Goal: Task Accomplishment & Management: Use online tool/utility

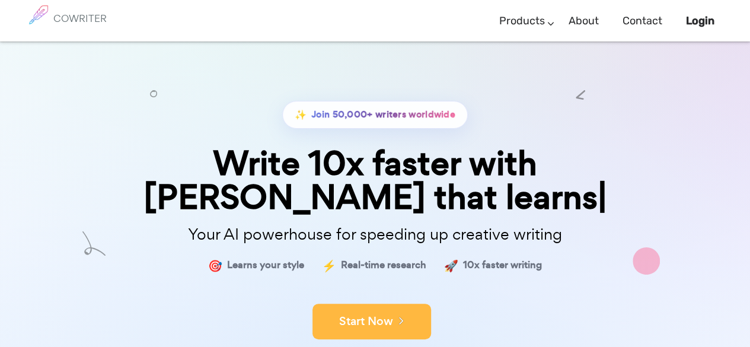
click at [408, 303] on button "Start Now" at bounding box center [371, 321] width 119 height 36
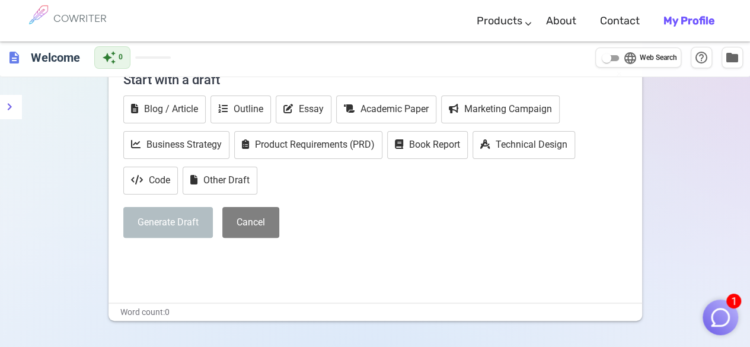
scroll to position [73, 0]
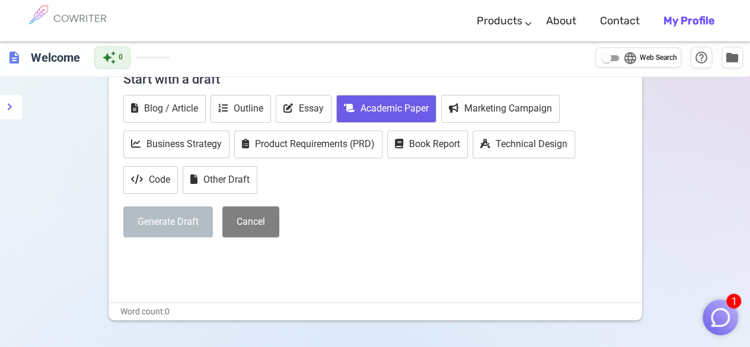
click at [399, 117] on button "Academic Paper" at bounding box center [386, 109] width 100 height 28
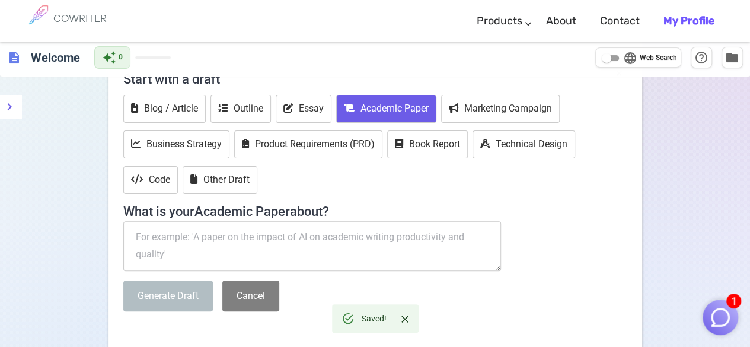
click at [214, 247] on textarea at bounding box center [312, 246] width 378 height 50
click at [231, 237] on textarea at bounding box center [312, 246] width 378 height 50
paste textarea "Certainly! Here’s a well-structured abstract suitable for a research paper base…"
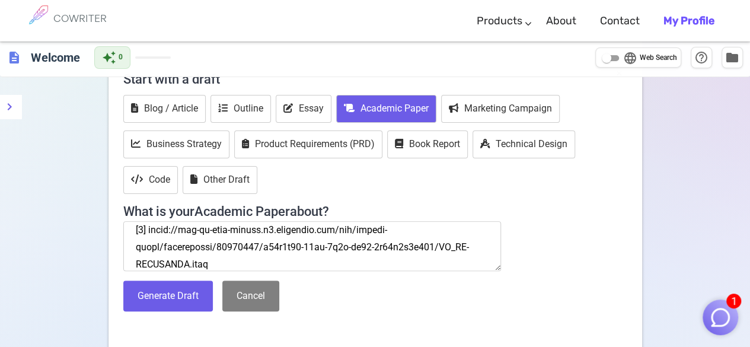
scroll to position [475, 0]
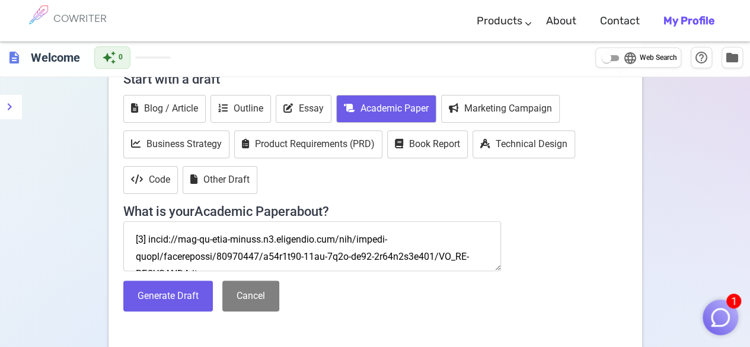
drag, startPoint x: 226, startPoint y: 258, endPoint x: 120, endPoint y: 231, distance: 109.7
click at [120, 231] on div "× Start with a draft Blog / Article Outline Essay Academic Paper Marketing Camp…" at bounding box center [374, 211] width 533 height 293
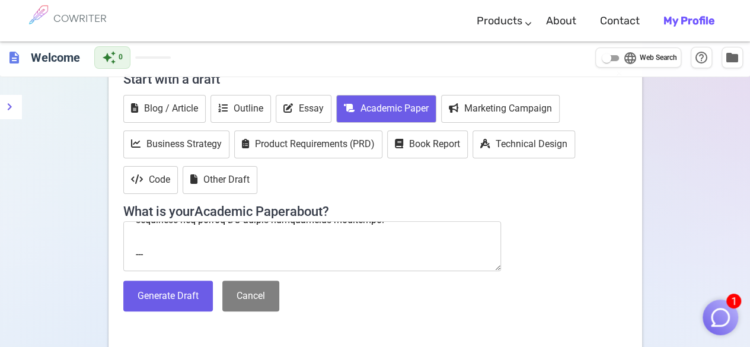
scroll to position [461, 0]
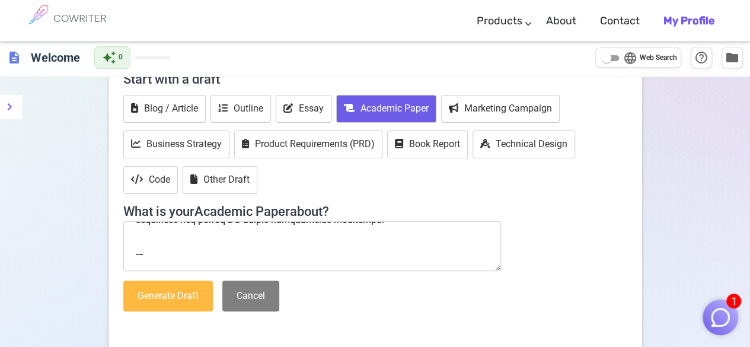
type textarea "Certainly! Here’s a well-structured abstract suitable for a research paper base…"
click at [174, 298] on button "Generate Draft" at bounding box center [167, 295] width 89 height 31
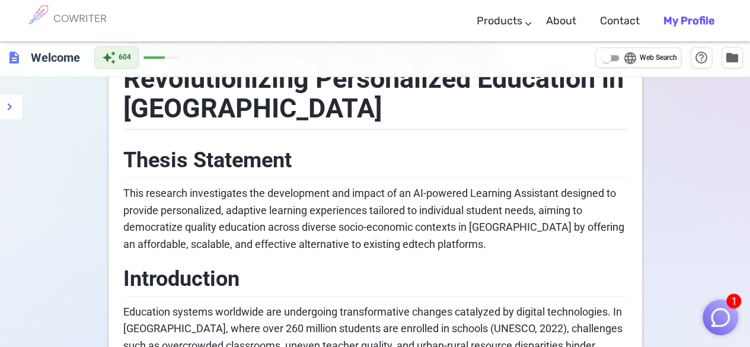
scroll to position [0, 0]
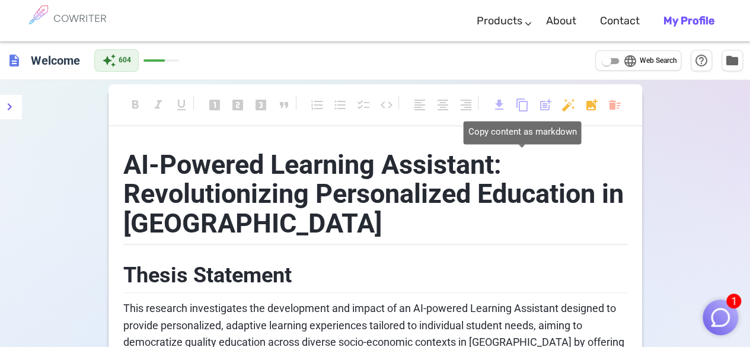
click at [520, 110] on span "content_copy" at bounding box center [522, 105] width 14 height 14
click at [520, 107] on span "content_copy" at bounding box center [522, 105] width 14 height 14
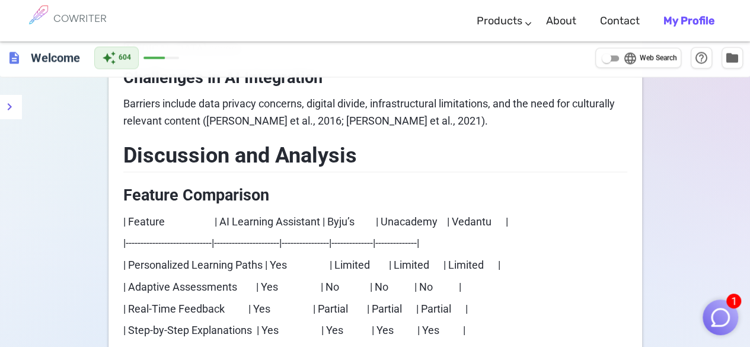
drag, startPoint x: 121, startPoint y: 164, endPoint x: 274, endPoint y: 208, distance: 159.1
click at [274, 208] on div "AI-Powered Learning Assistant: Revolutionizing Personalized Education in India …" at bounding box center [374, 104] width 533 height 2176
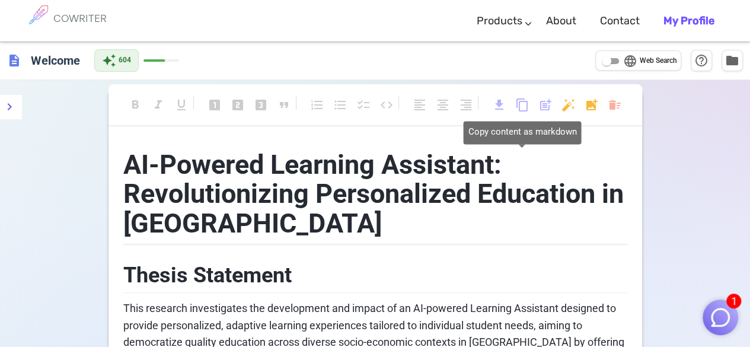
click at [527, 107] on span "content_copy" at bounding box center [522, 105] width 14 height 14
click at [517, 108] on span "content_copy" at bounding box center [522, 105] width 14 height 14
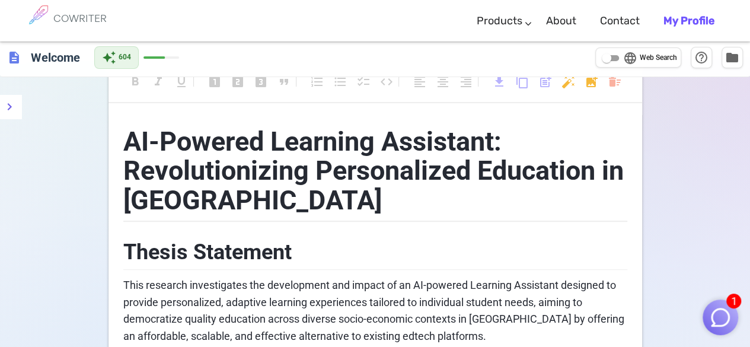
scroll to position [28, 0]
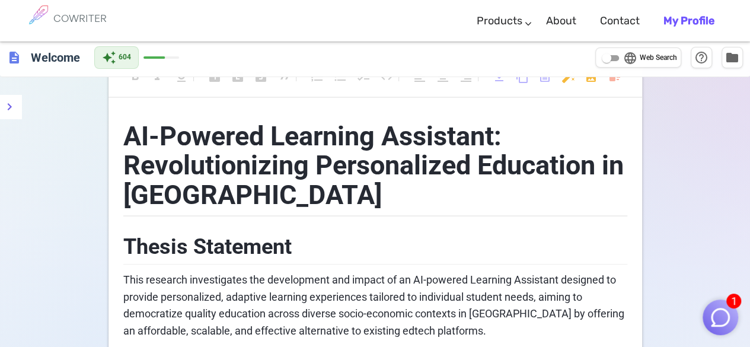
drag, startPoint x: 524, startPoint y: 86, endPoint x: 522, endPoint y: 80, distance: 6.4
click at [522, 80] on div "format_bold format_italic format_underlined looks_one looks_two looks_3 format_…" at bounding box center [374, 81] width 533 height 31
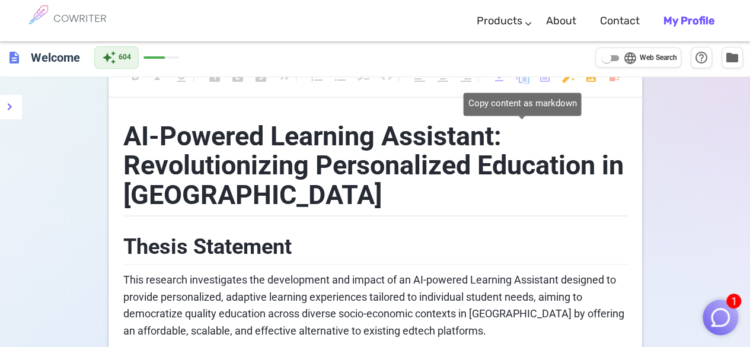
click at [522, 80] on span "content_copy" at bounding box center [522, 76] width 14 height 14
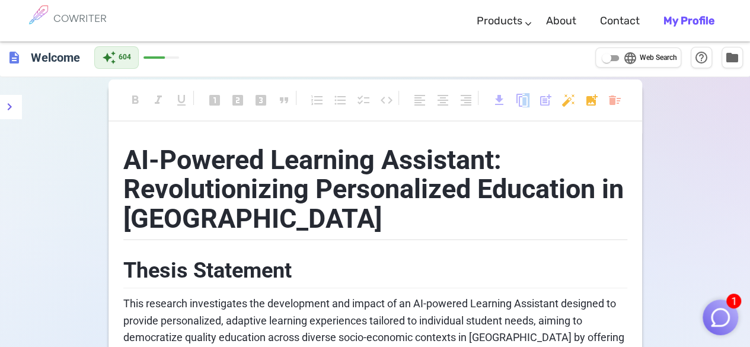
scroll to position [2, 0]
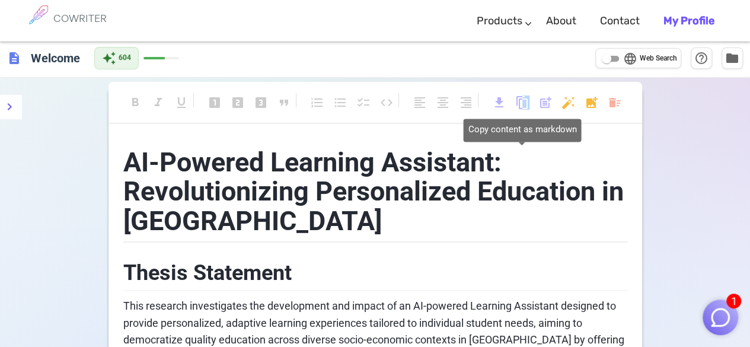
click at [525, 105] on span "content_copy" at bounding box center [522, 102] width 14 height 14
click at [519, 104] on span "content_copy" at bounding box center [522, 102] width 14 height 14
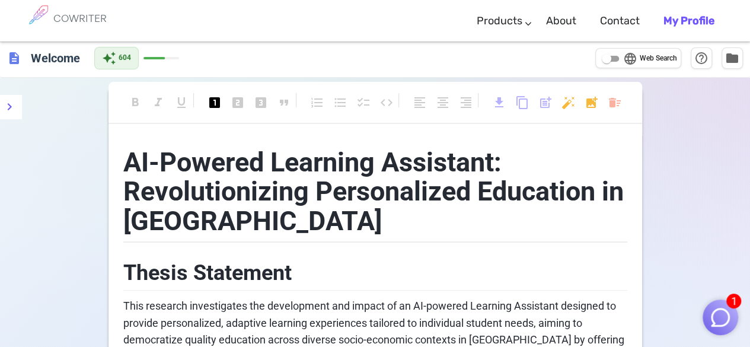
click at [551, 162] on h1 "AI-Powered Learning Assistant: Revolutionizing Personalized Education in India" at bounding box center [375, 189] width 504 height 107
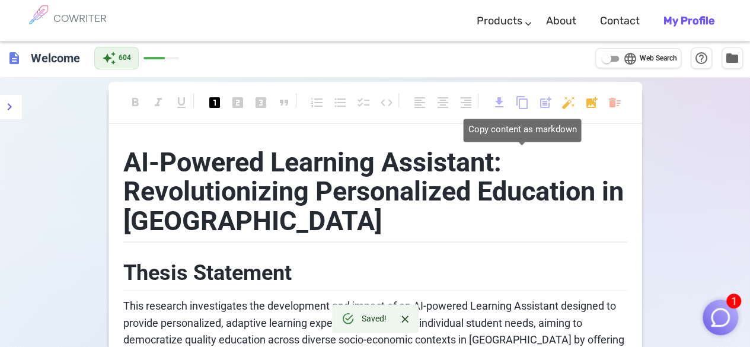
click at [523, 104] on span "content_copy" at bounding box center [522, 102] width 14 height 14
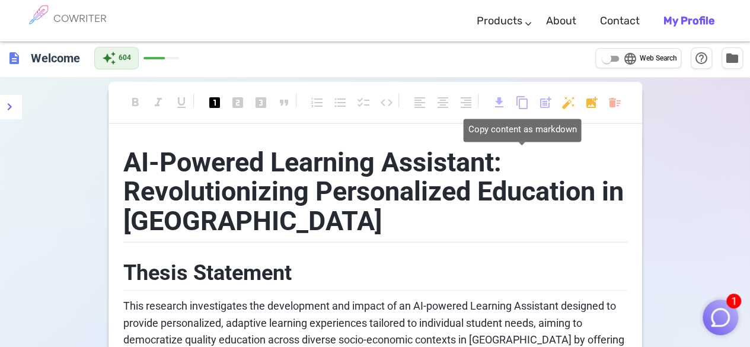
click at [523, 104] on span "content_copy" at bounding box center [522, 102] width 14 height 14
click at [524, 103] on span "content_copy" at bounding box center [522, 102] width 14 height 14
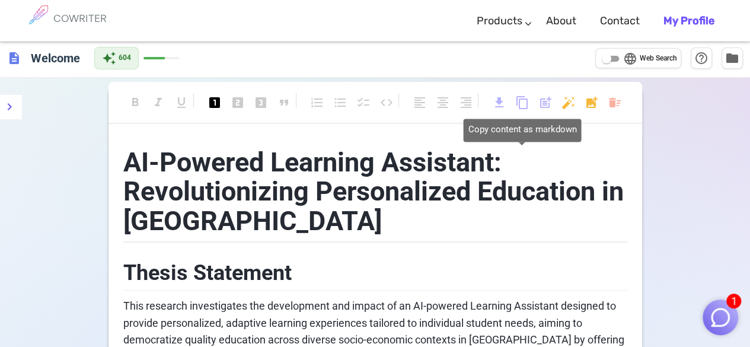
click at [524, 103] on span "content_copy" at bounding box center [522, 102] width 14 height 14
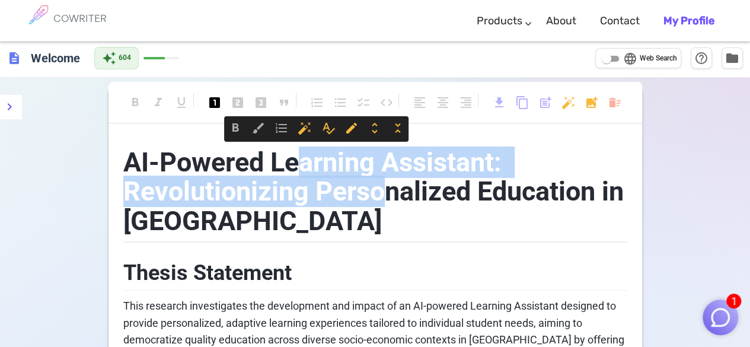
drag, startPoint x: 294, startPoint y: 164, endPoint x: 385, endPoint y: 194, distance: 96.3
click at [385, 194] on span "AI-Powered Learning Assistant: Revolutionizing Personalized Education in India" at bounding box center [376, 191] width 507 height 90
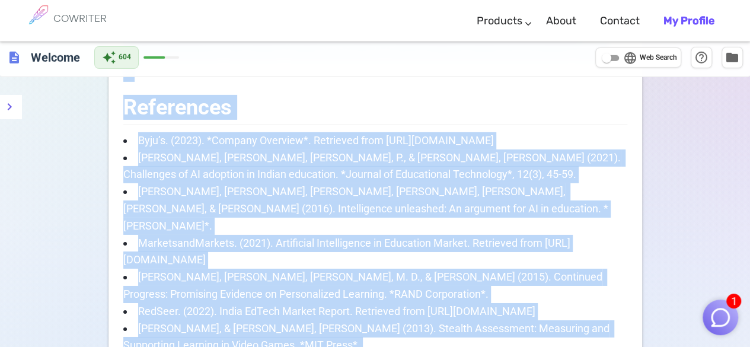
scroll to position [2020, 0]
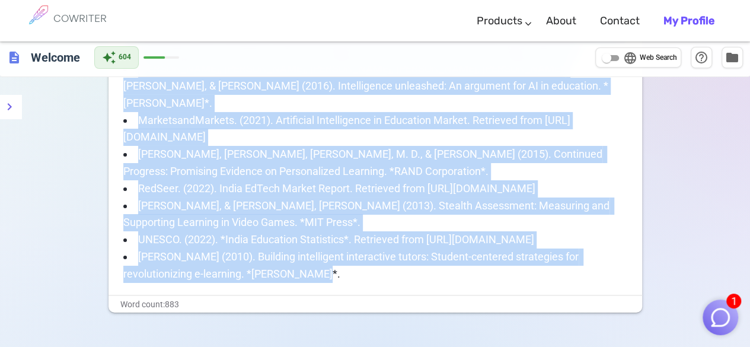
drag, startPoint x: 125, startPoint y: 164, endPoint x: 290, endPoint y: 222, distance: 174.7
copy div "AI-Powered Learning Assistant: Revolutionizing Personalized Education in India …"
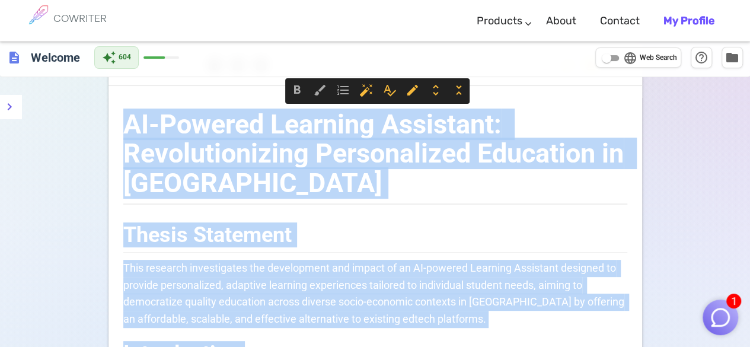
scroll to position [0, 0]
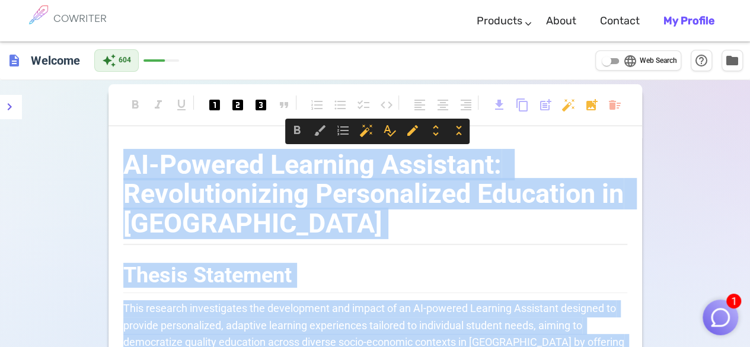
click at [233, 195] on span "AI-Powered Learning Assistant: Revolutionizing Personalized Education in India" at bounding box center [376, 194] width 507 height 90
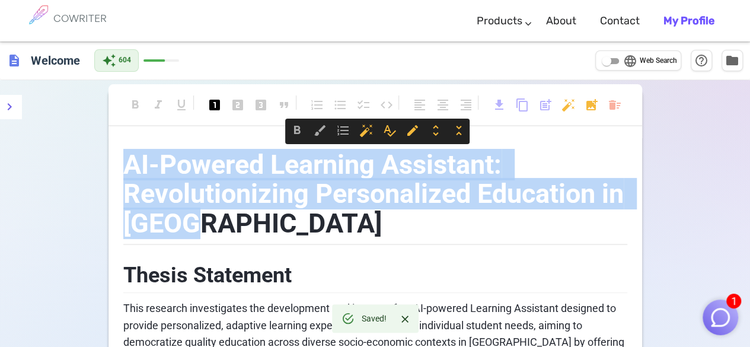
drag, startPoint x: 183, startPoint y: 225, endPoint x: 127, endPoint y: 165, distance: 81.3
click at [127, 165] on h1 "AI-Powered Learning Assistant: Revolutionizing Personalized Education in India" at bounding box center [375, 191] width 504 height 107
copy span "AI-Powered Learning Assistant: Revolutionizing Personalized Education in India"
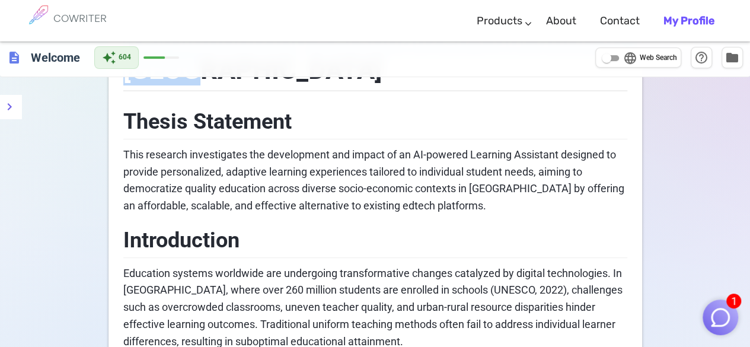
scroll to position [155, 0]
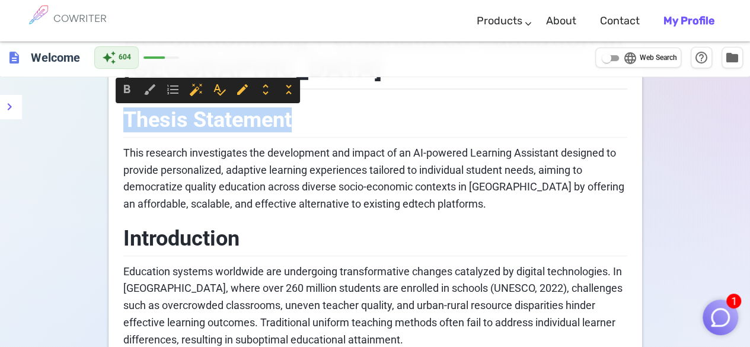
drag, startPoint x: 296, startPoint y: 123, endPoint x: 126, endPoint y: 119, distance: 170.1
click at [126, 119] on h2 "Thesis Statement" at bounding box center [375, 118] width 504 height 39
copy span "Thesis Statement"
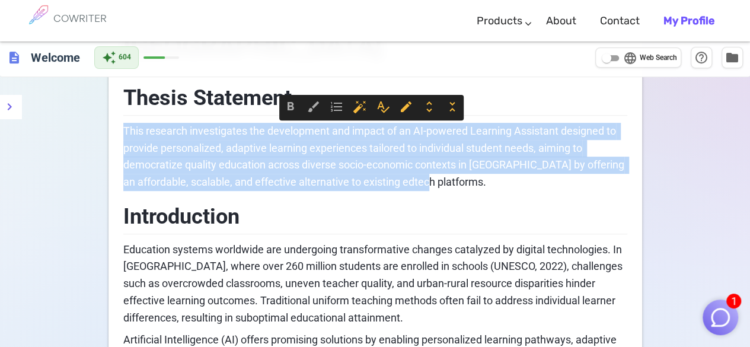
drag, startPoint x: 425, startPoint y: 185, endPoint x: 119, endPoint y: 123, distance: 312.6
copy span "This research investigates the development and impact of an AI-powered Learning…"
click at [284, 168] on span "This research investigates the development and impact of an AI-powered Learning…" at bounding box center [374, 155] width 503 height 63
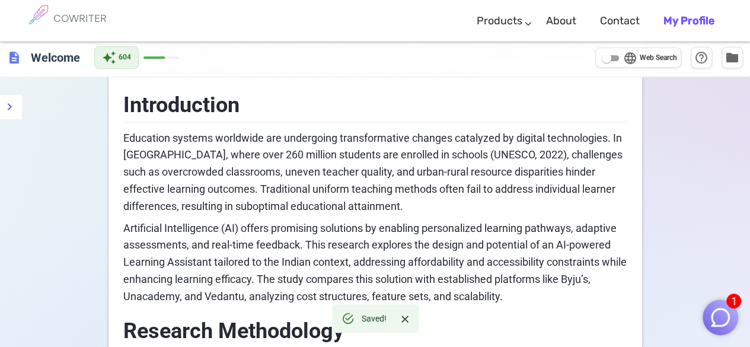
scroll to position [286, 0]
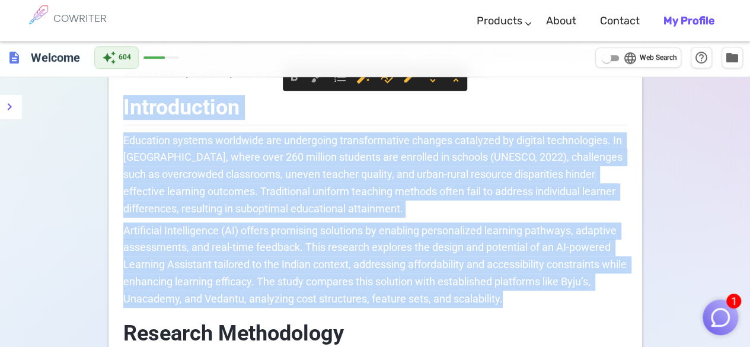
drag, startPoint x: 124, startPoint y: 105, endPoint x: 517, endPoint y: 300, distance: 438.4
click at [517, 300] on p "Artificial Intelligence (AI) offers promising solutions by enabling personalize…" at bounding box center [375, 264] width 504 height 85
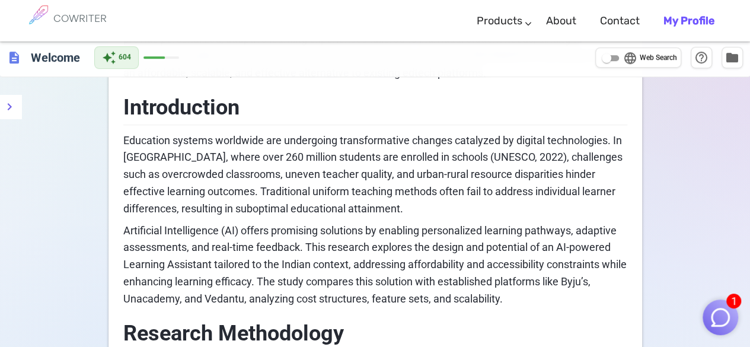
drag, startPoint x: 122, startPoint y: 136, endPoint x: 394, endPoint y: 261, distance: 298.8
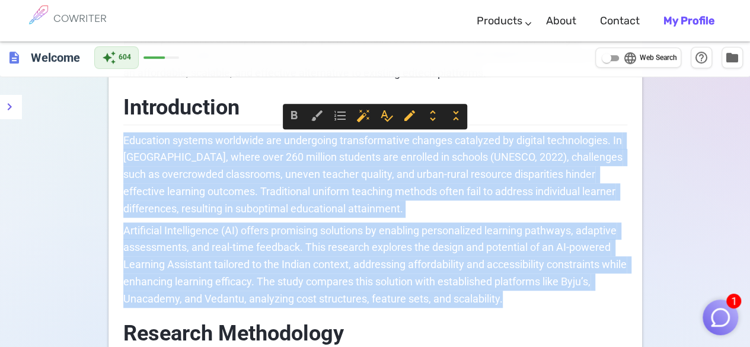
drag, startPoint x: 507, startPoint y: 305, endPoint x: 119, endPoint y: 142, distance: 421.2
copy div "Education systems worldwide are undergoing transformative changes catalyzed by …"
click at [436, 191] on span "Education systems worldwide are undergoing transformative changes catalyzed by …" at bounding box center [373, 174] width 501 height 81
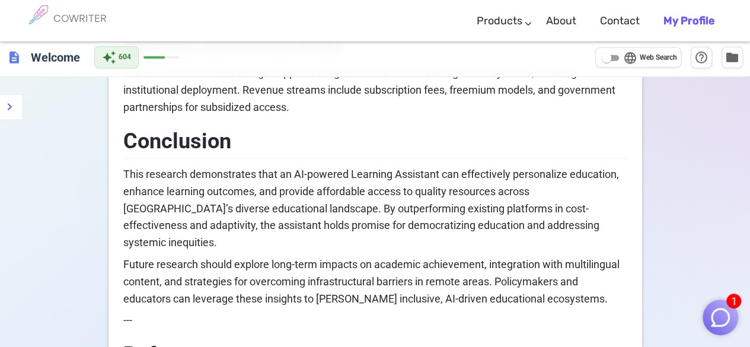
scroll to position [1681, 0]
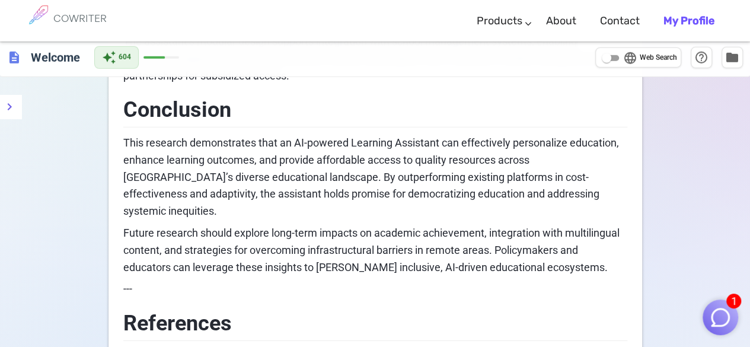
click at [402, 226] on span "Future research should explore long-term impacts on academic achievement, integ…" at bounding box center [372, 249] width 498 height 47
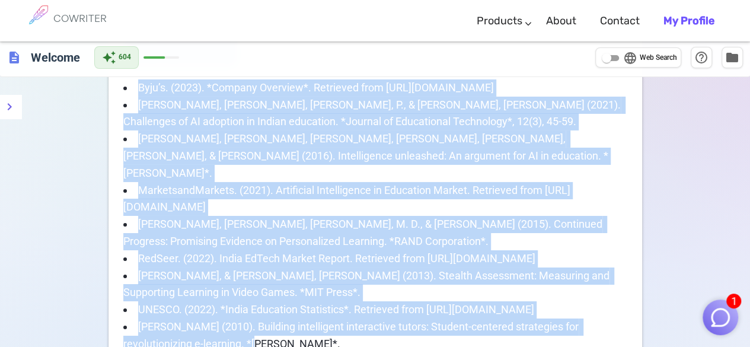
scroll to position [2020, 0]
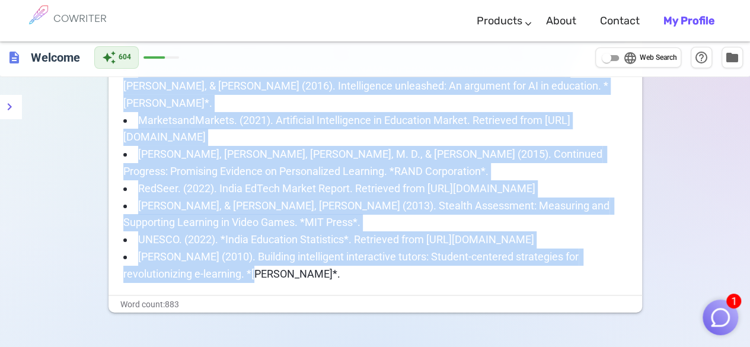
drag, startPoint x: 129, startPoint y: 165, endPoint x: 314, endPoint y: 258, distance: 207.3
copy div "AI-Powered Learning Assistant: Revolutionizing Personalized Education in India …"
